Goal: Communication & Community: Answer question/provide support

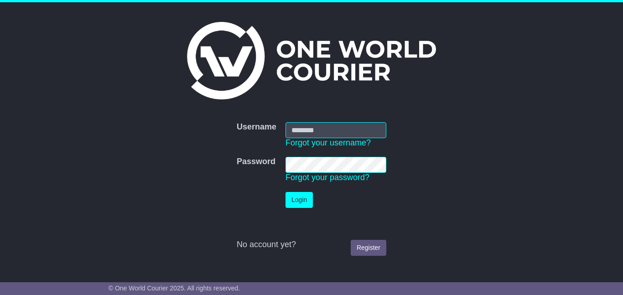
click at [299, 129] on input "Username" at bounding box center [335, 130] width 101 height 16
type input "**********"
click at [299, 199] on button "Login" at bounding box center [298, 200] width 27 height 16
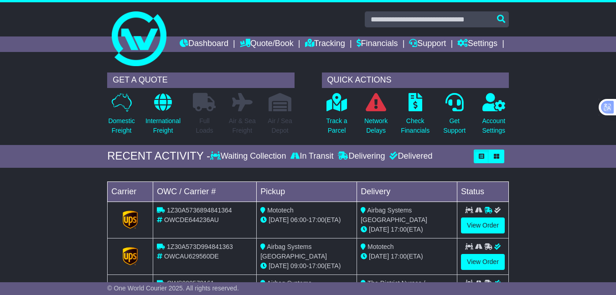
scroll to position [137, 0]
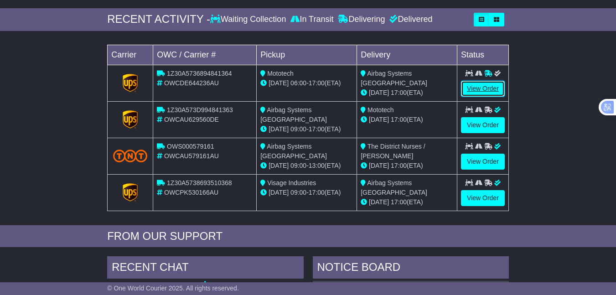
click at [480, 97] on link "View Order" at bounding box center [483, 89] width 44 height 16
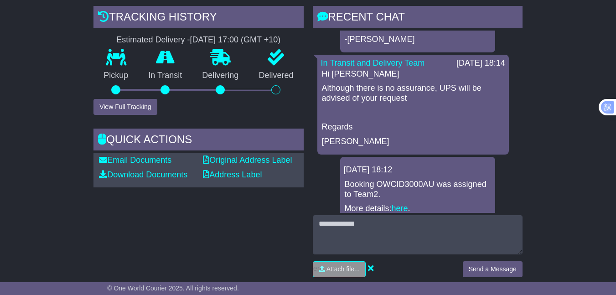
scroll to position [137, 0]
drag, startPoint x: 323, startPoint y: 90, endPoint x: 431, endPoint y: 110, distance: 109.9
click at [435, 111] on div "Hi [PERSON_NAME] Although there is no assurance, UPS will be advised of your re…" at bounding box center [413, 108] width 184 height 77
click at [470, 133] on p "Regards" at bounding box center [413, 128] width 182 height 10
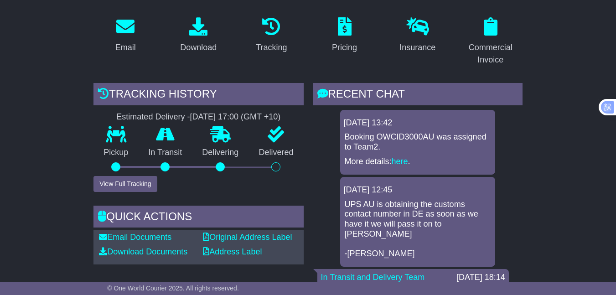
scroll to position [228, 0]
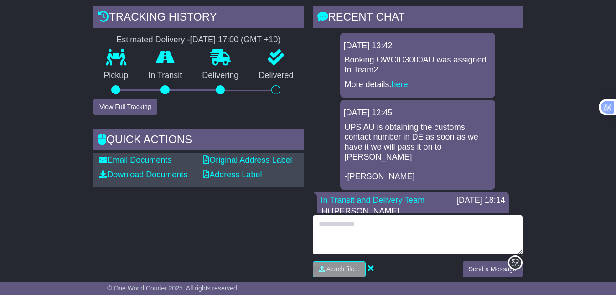
click at [342, 239] on textarea at bounding box center [418, 234] width 210 height 39
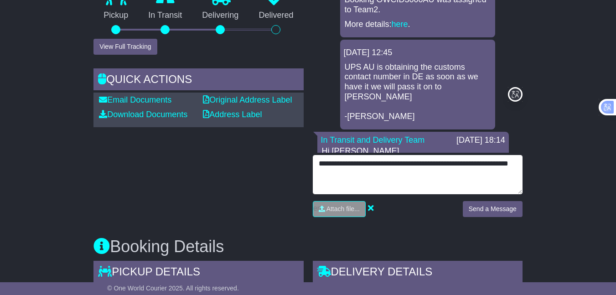
scroll to position [410, 0]
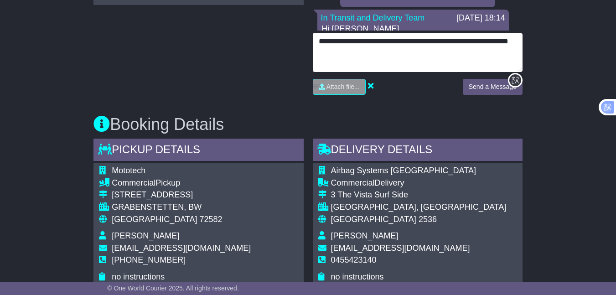
type textarea "**********"
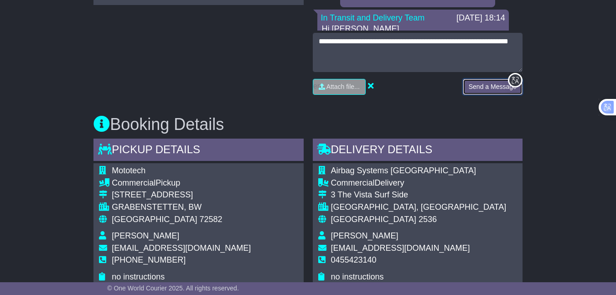
click at [484, 95] on button "Send a Message" at bounding box center [493, 87] width 60 height 16
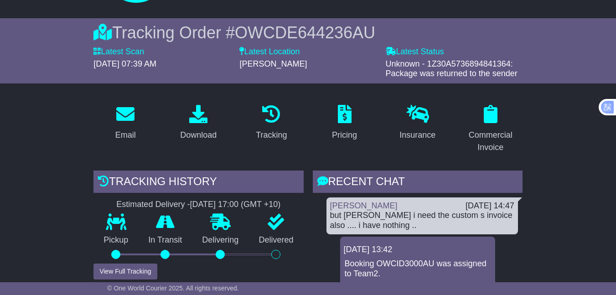
scroll to position [0, 0]
